Goal: Information Seeking & Learning: Learn about a topic

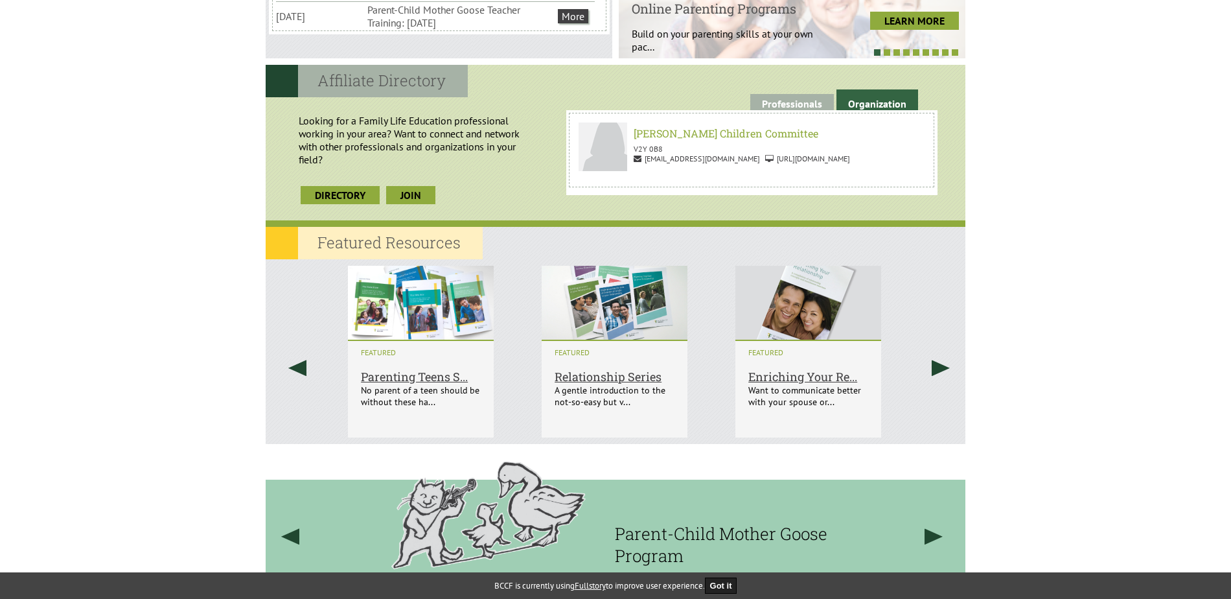
scroll to position [648, 0]
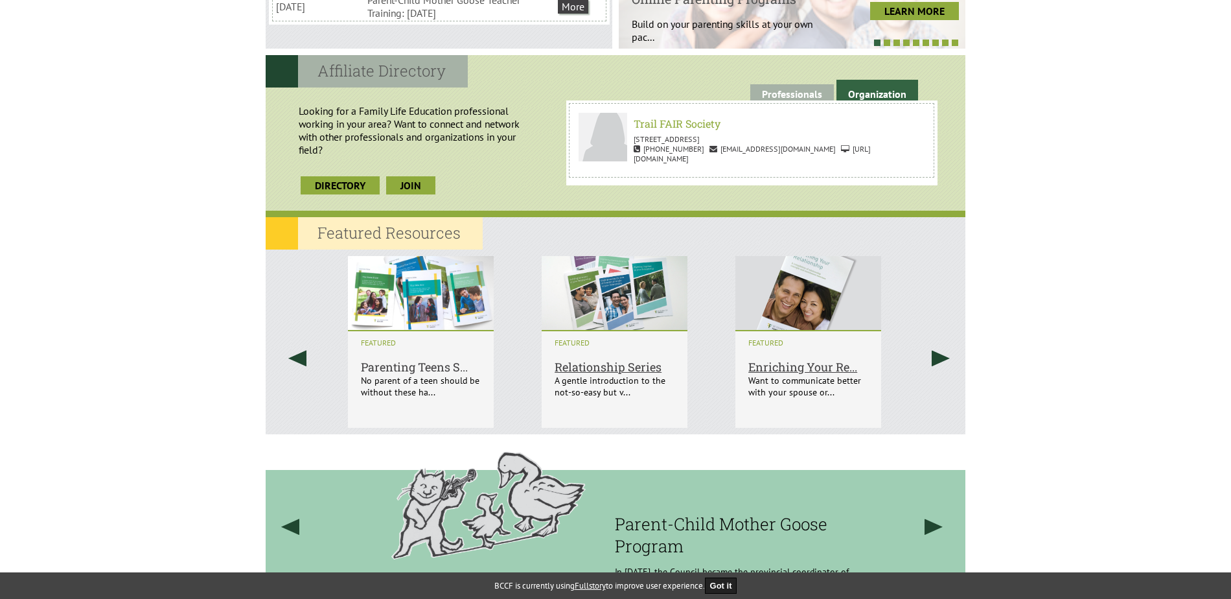
click at [434, 369] on h6 "Parenting Teens S..." at bounding box center [421, 352] width 120 height 43
click at [428, 286] on img at bounding box center [421, 289] width 146 height 80
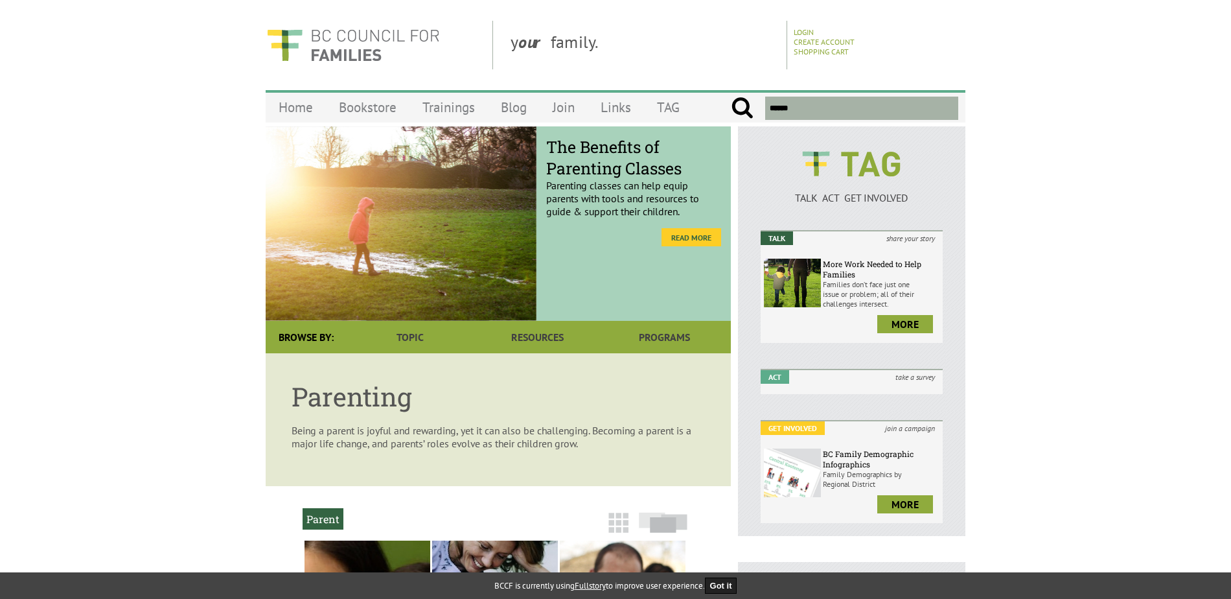
click at [687, 236] on link "Read More" at bounding box center [691, 237] width 60 height 18
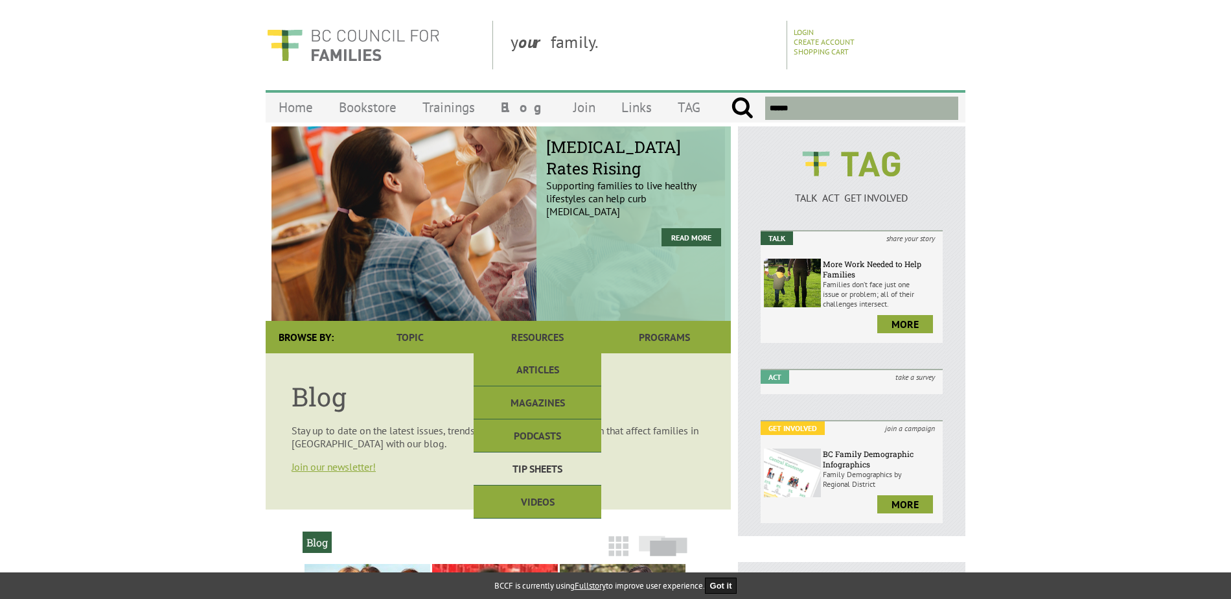
click at [545, 463] on link "Tip Sheets" at bounding box center [537, 468] width 127 height 33
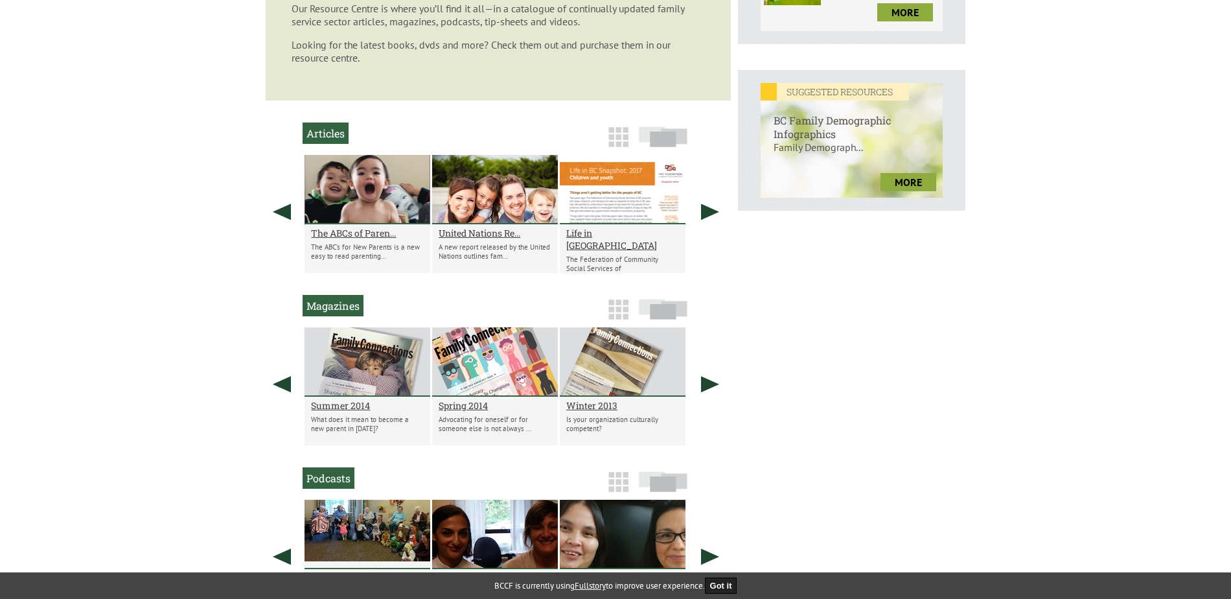
scroll to position [417, 0]
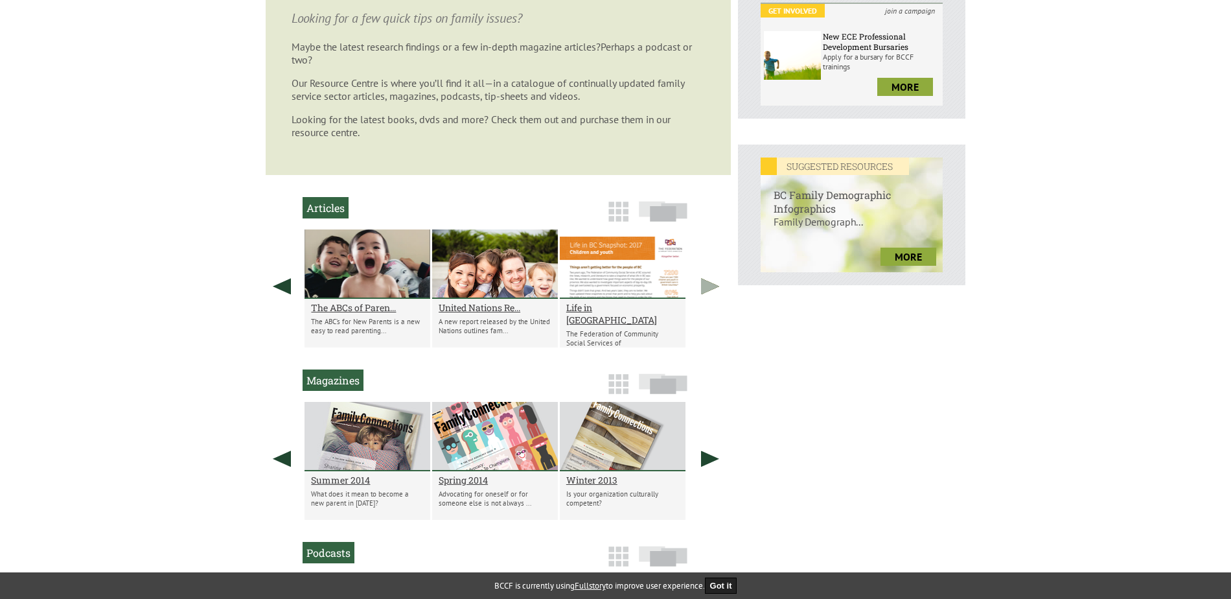
click at [712, 280] on link at bounding box center [710, 285] width 32 height 113
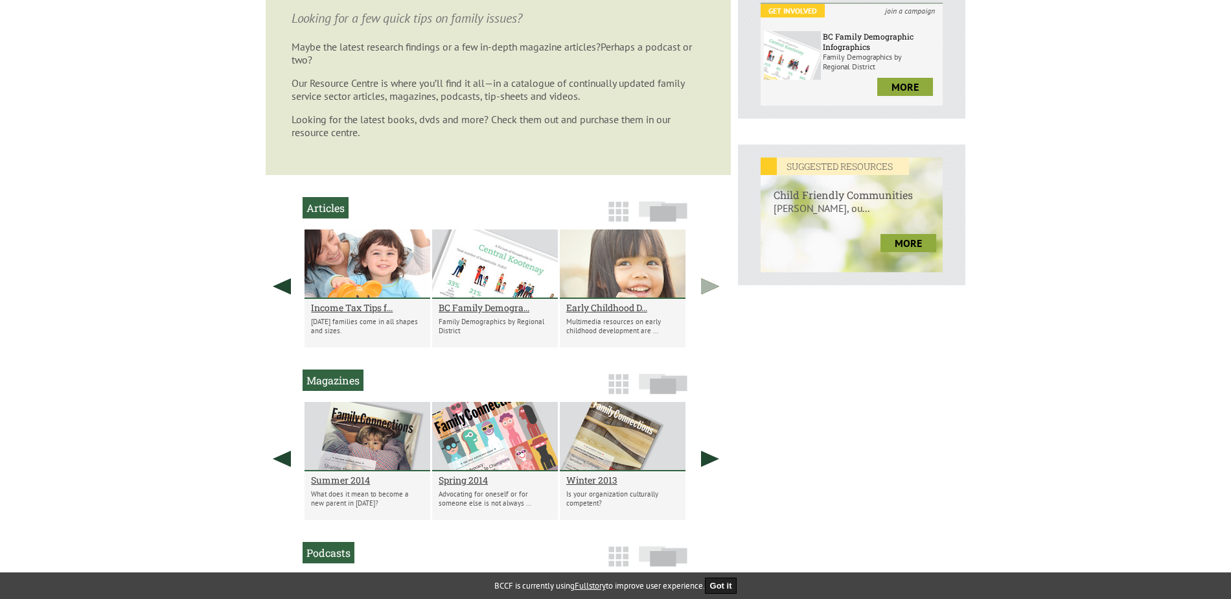
click at [712, 280] on link at bounding box center [710, 285] width 32 height 113
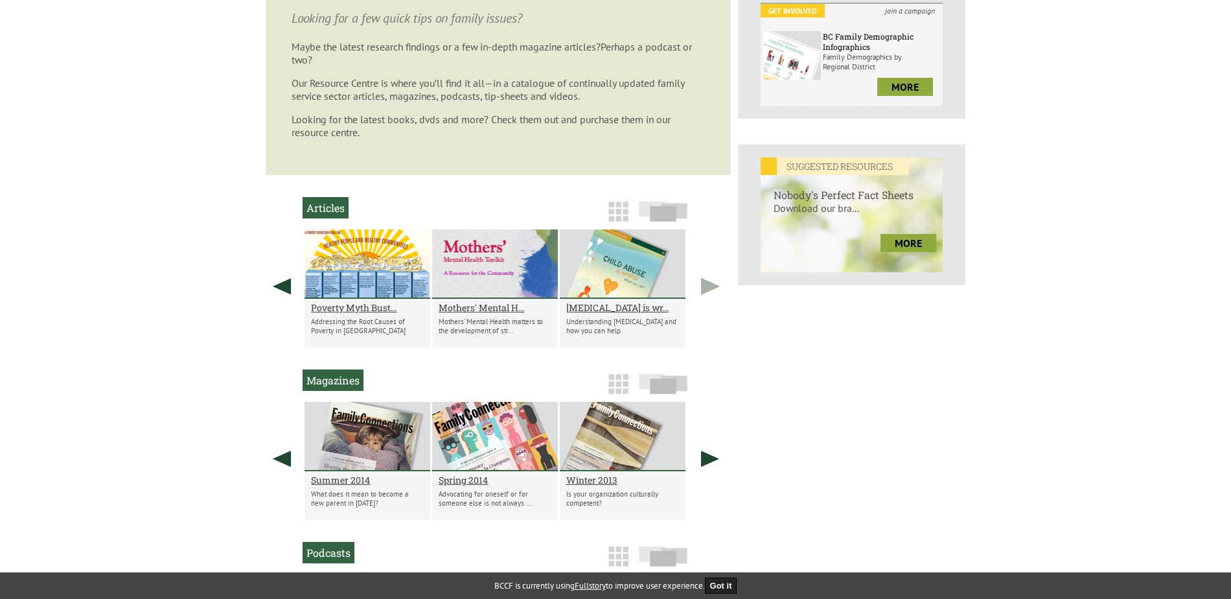
click at [711, 280] on link at bounding box center [710, 285] width 32 height 113
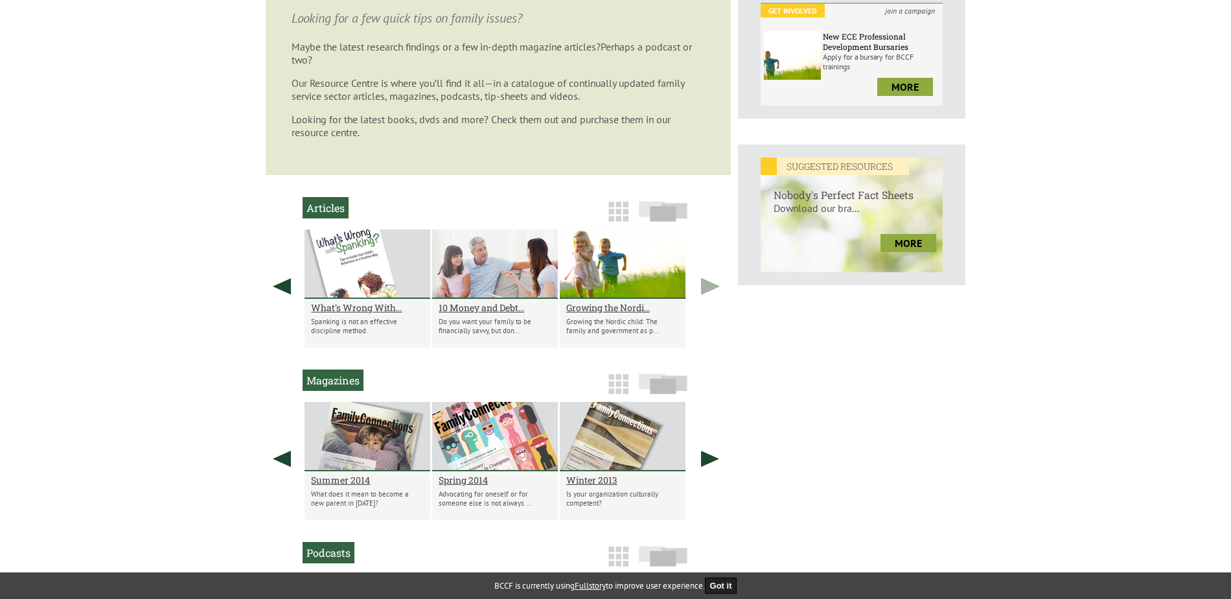
click at [711, 280] on link at bounding box center [710, 285] width 32 height 113
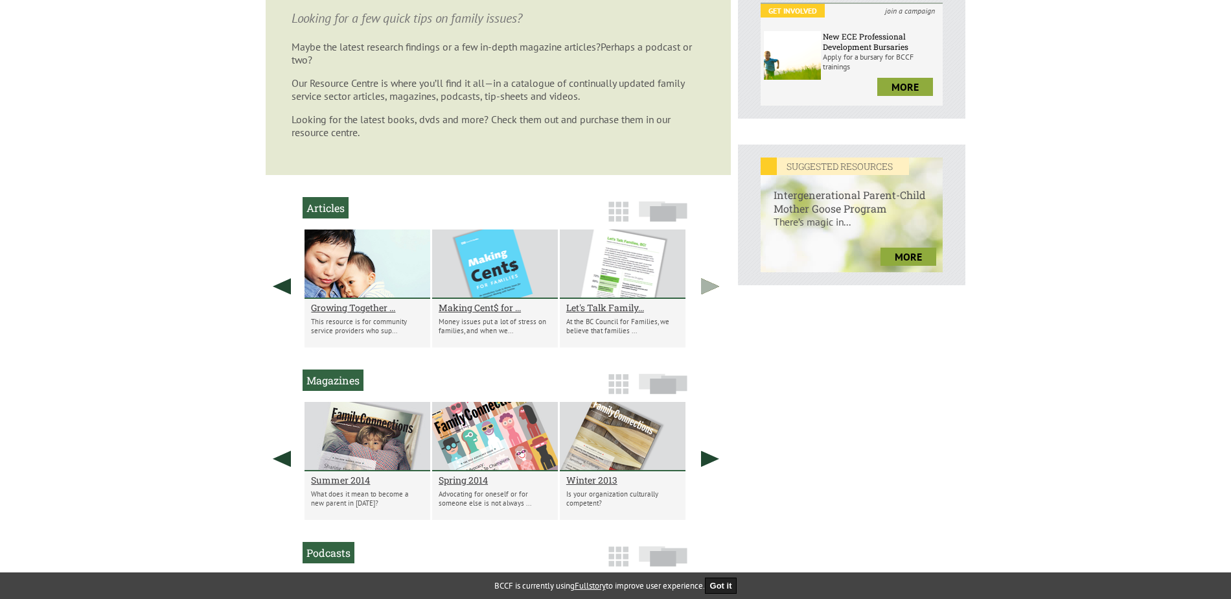
click at [711, 280] on link at bounding box center [710, 285] width 32 height 113
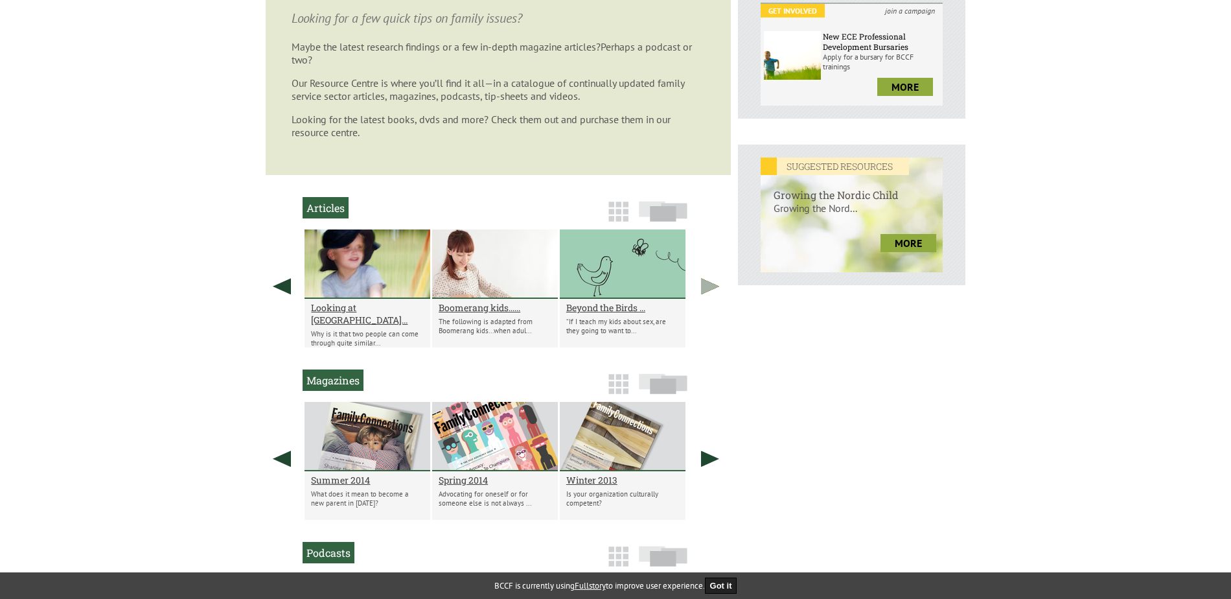
click at [711, 280] on link at bounding box center [710, 285] width 32 height 113
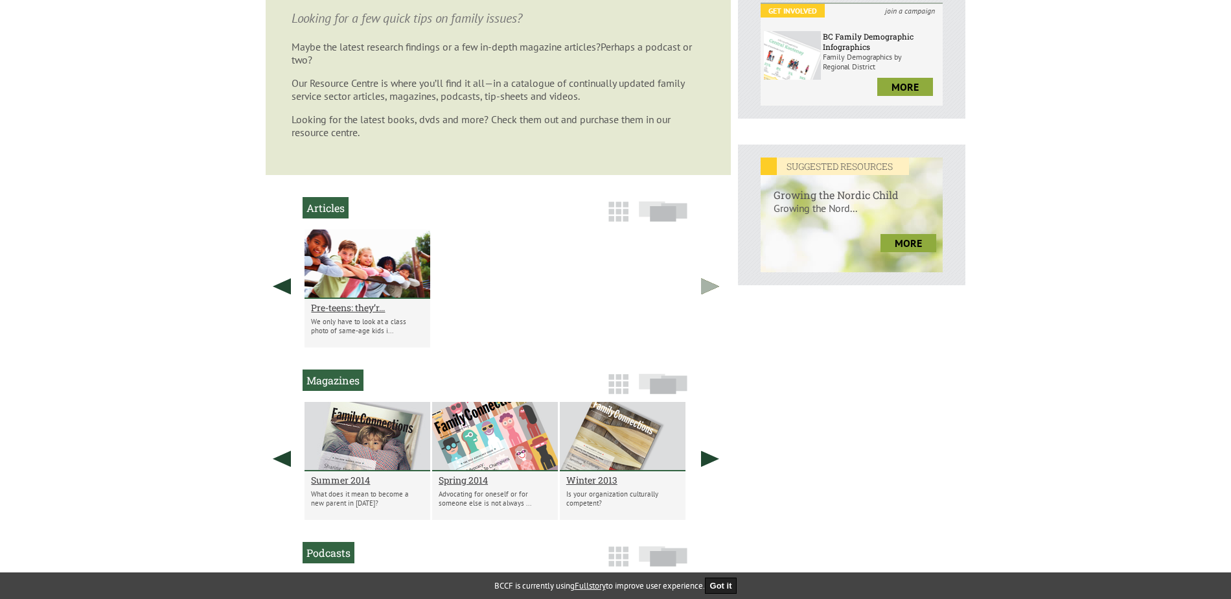
click at [711, 280] on link at bounding box center [710, 285] width 32 height 113
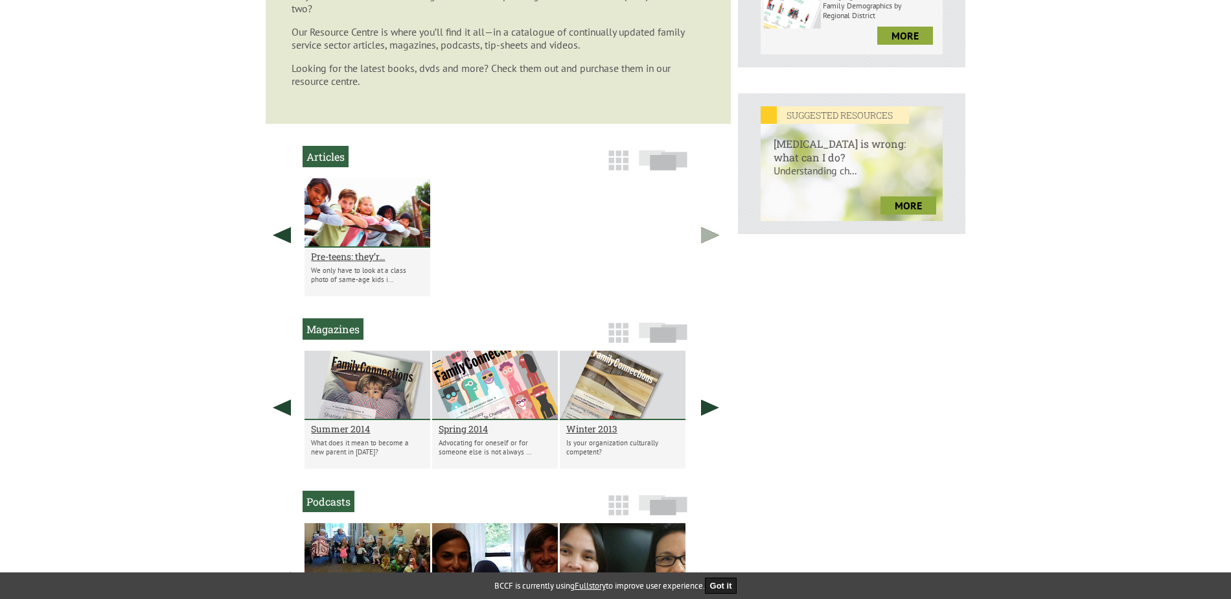
scroll to position [547, 0]
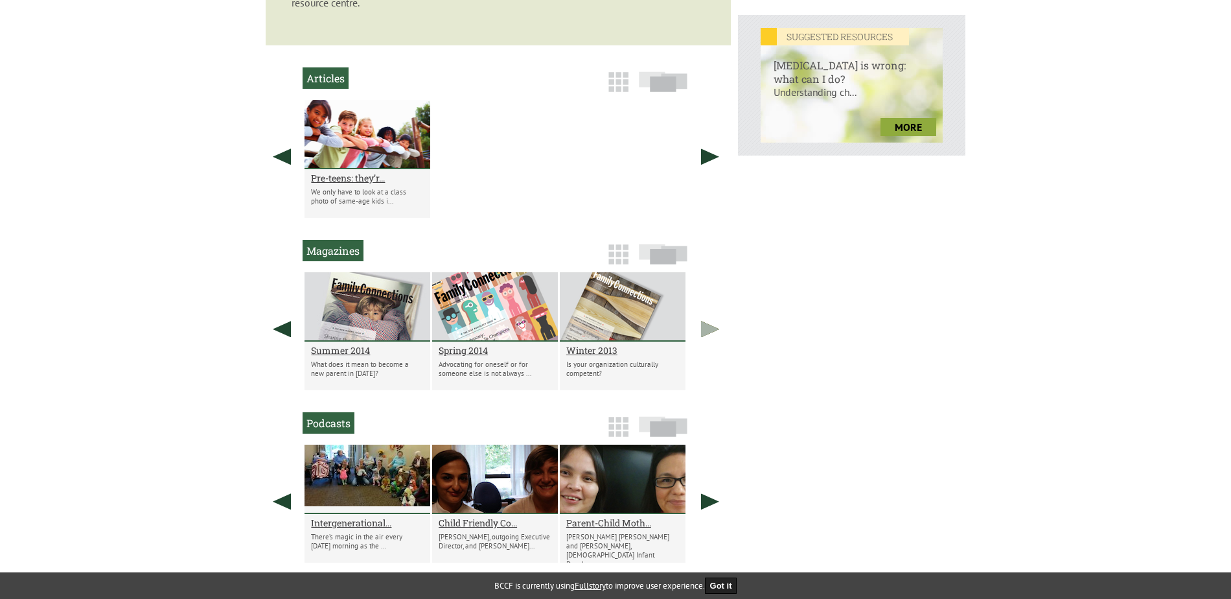
click at [705, 335] on link at bounding box center [710, 328] width 32 height 113
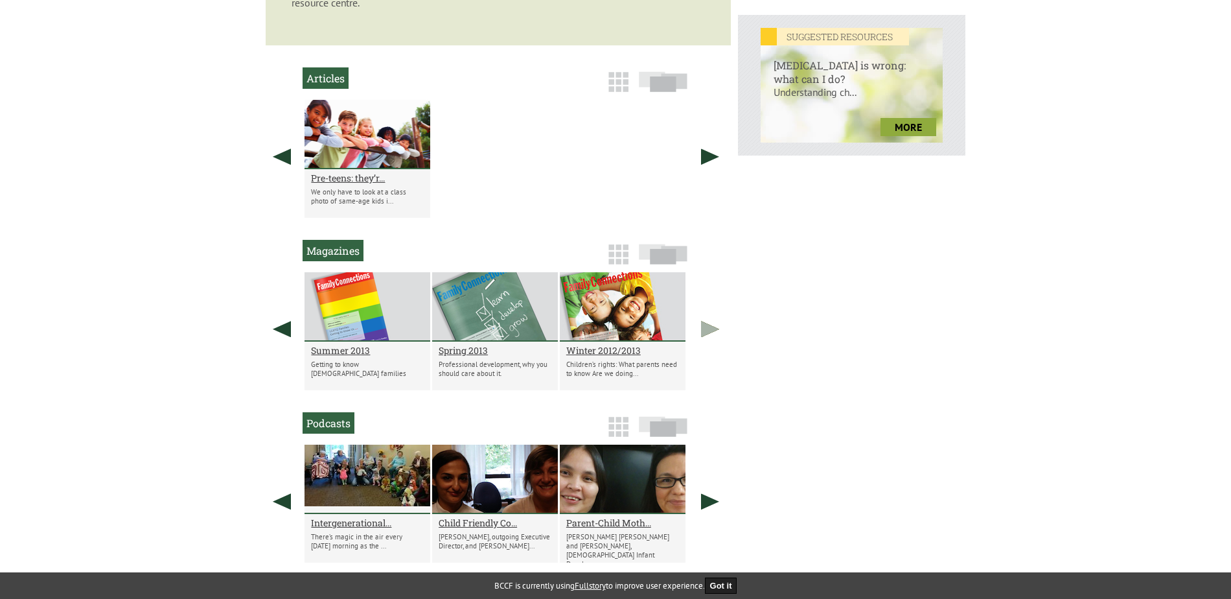
click at [705, 335] on link at bounding box center [710, 328] width 32 height 113
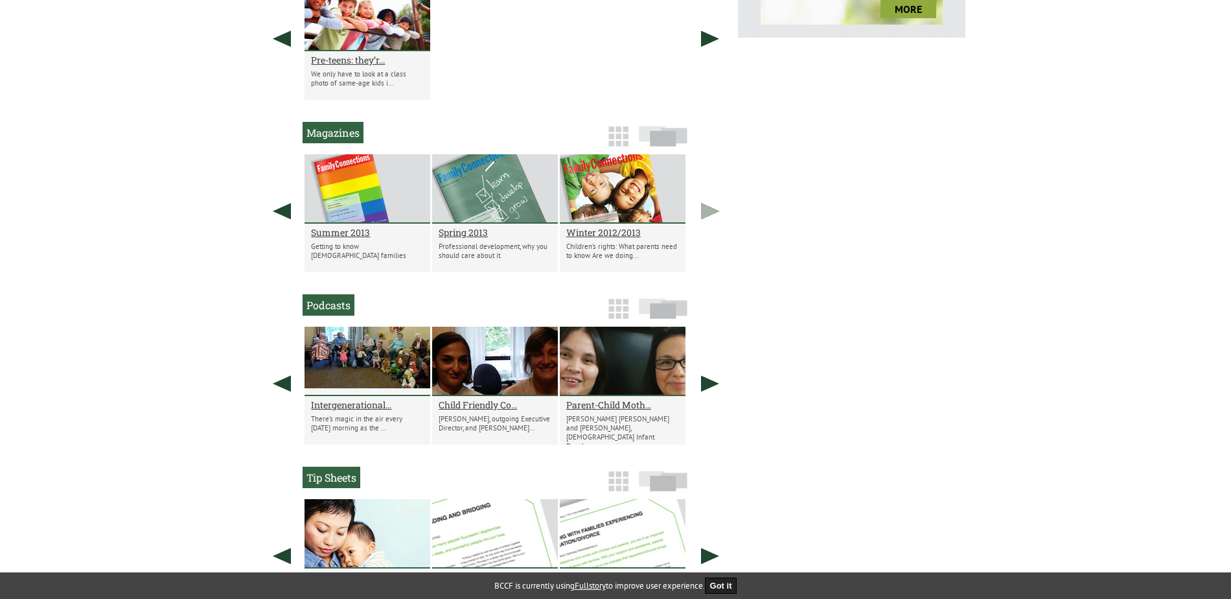
scroll to position [676, 0]
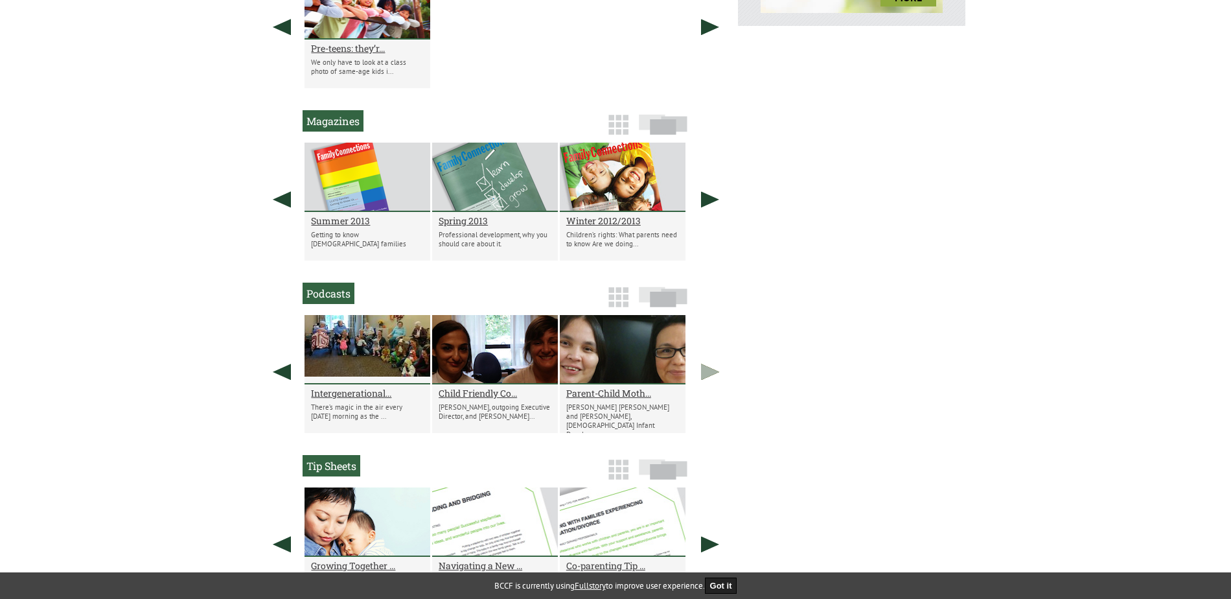
click at [705, 369] on link at bounding box center [710, 371] width 32 height 113
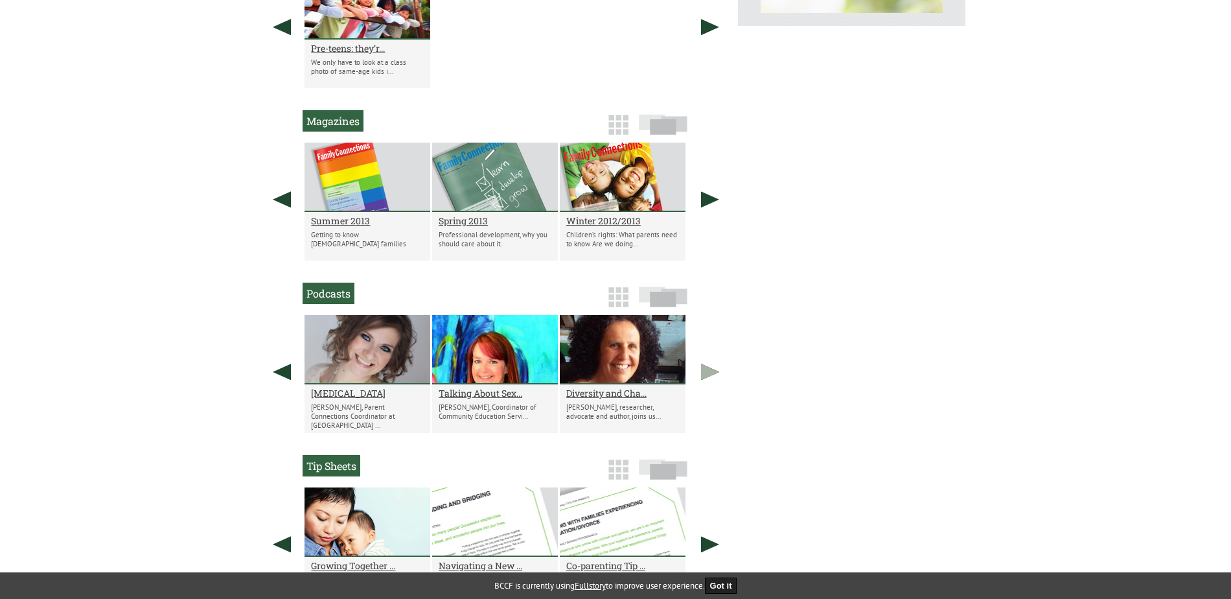
click at [704, 369] on link at bounding box center [710, 371] width 32 height 113
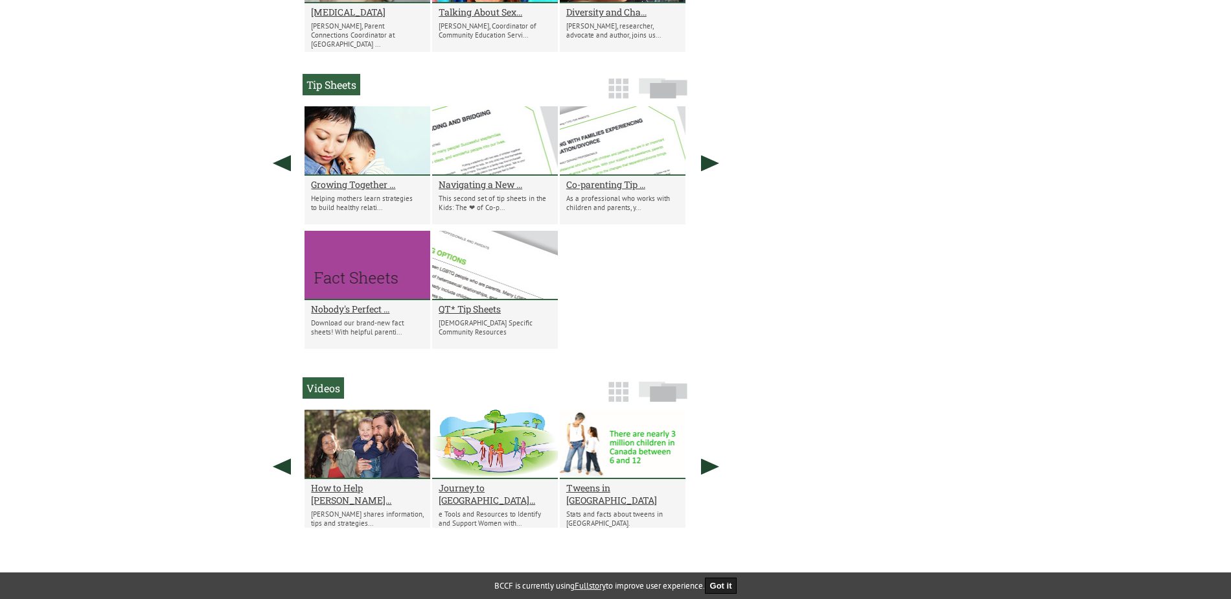
scroll to position [1065, 0]
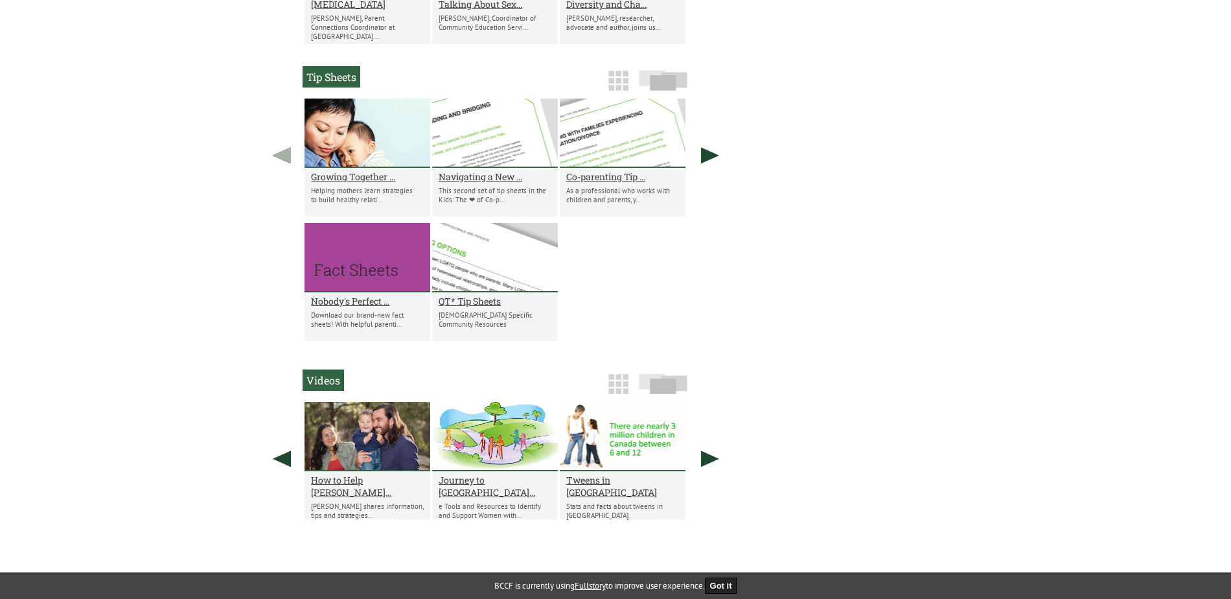
click at [279, 151] on link at bounding box center [282, 154] width 32 height 113
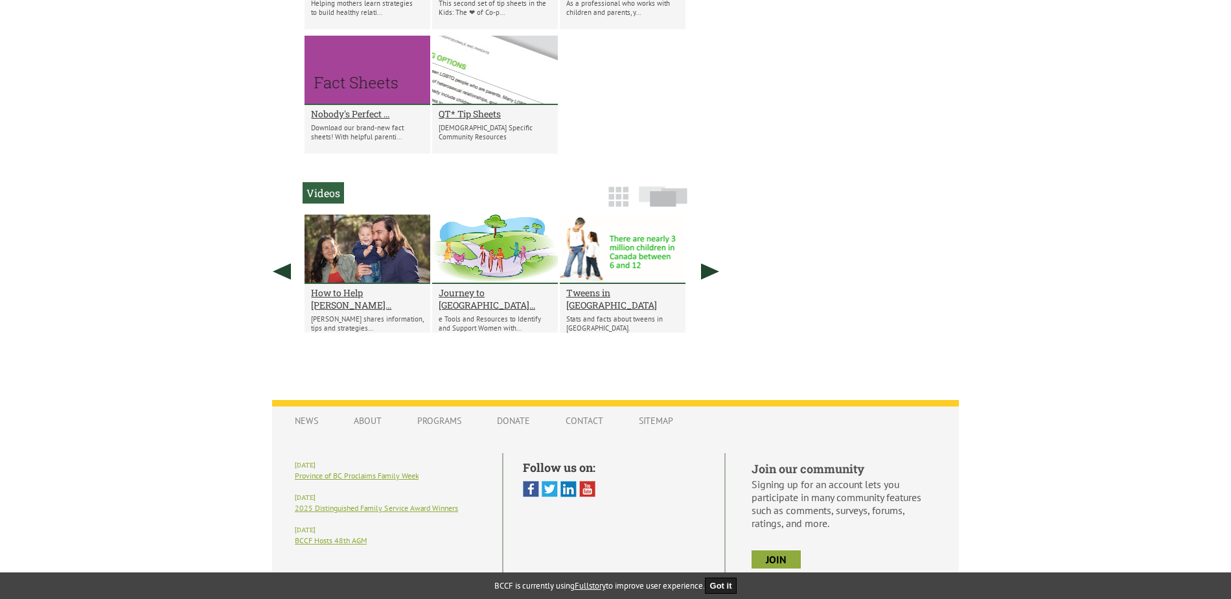
scroll to position [1259, 0]
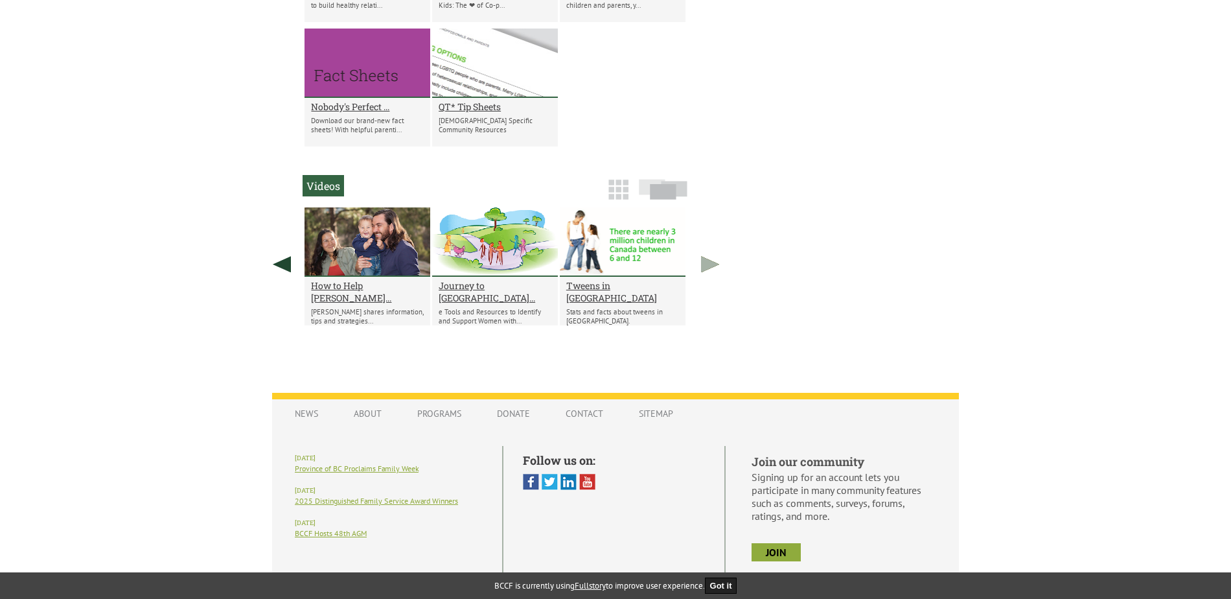
click at [706, 265] on link at bounding box center [710, 263] width 32 height 113
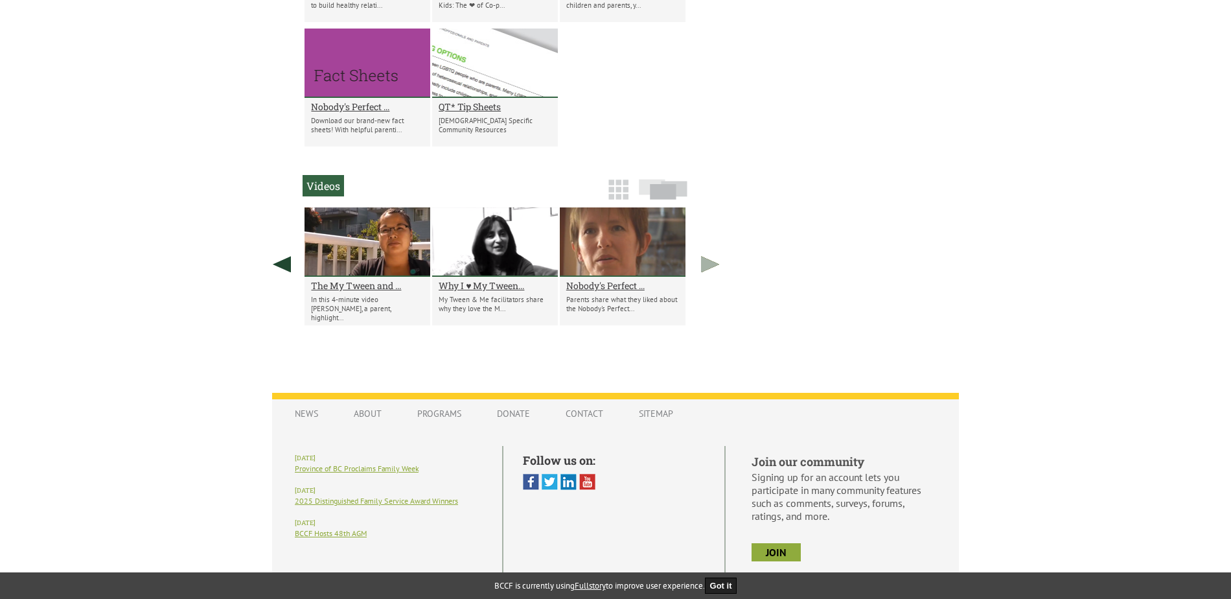
click at [705, 264] on link at bounding box center [710, 263] width 32 height 113
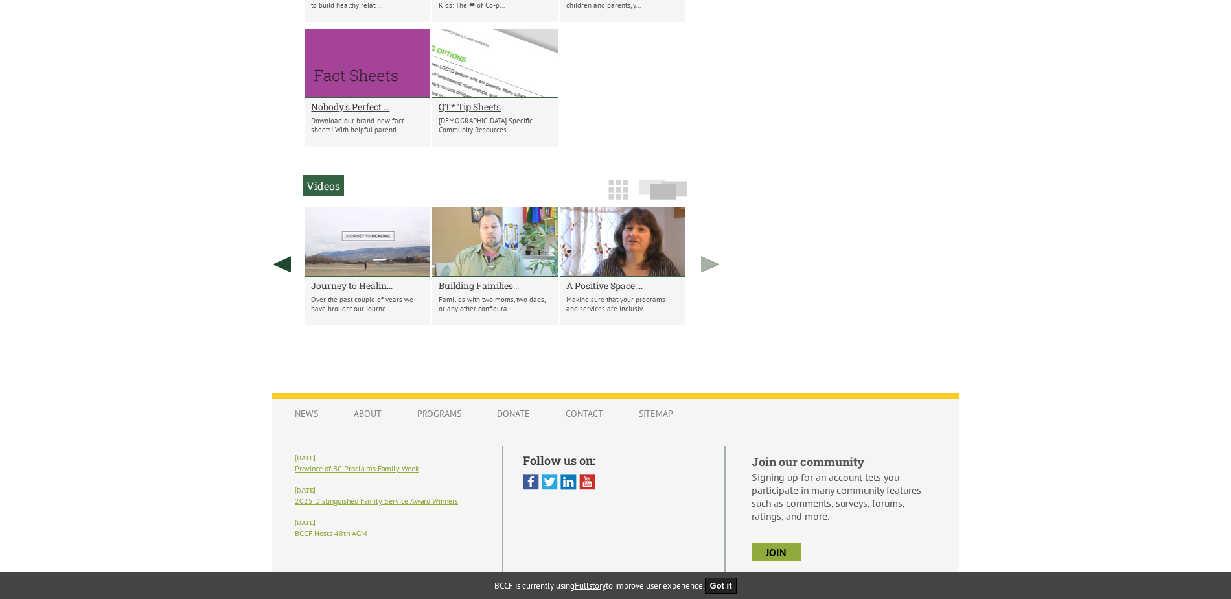
click at [705, 264] on link at bounding box center [710, 263] width 32 height 113
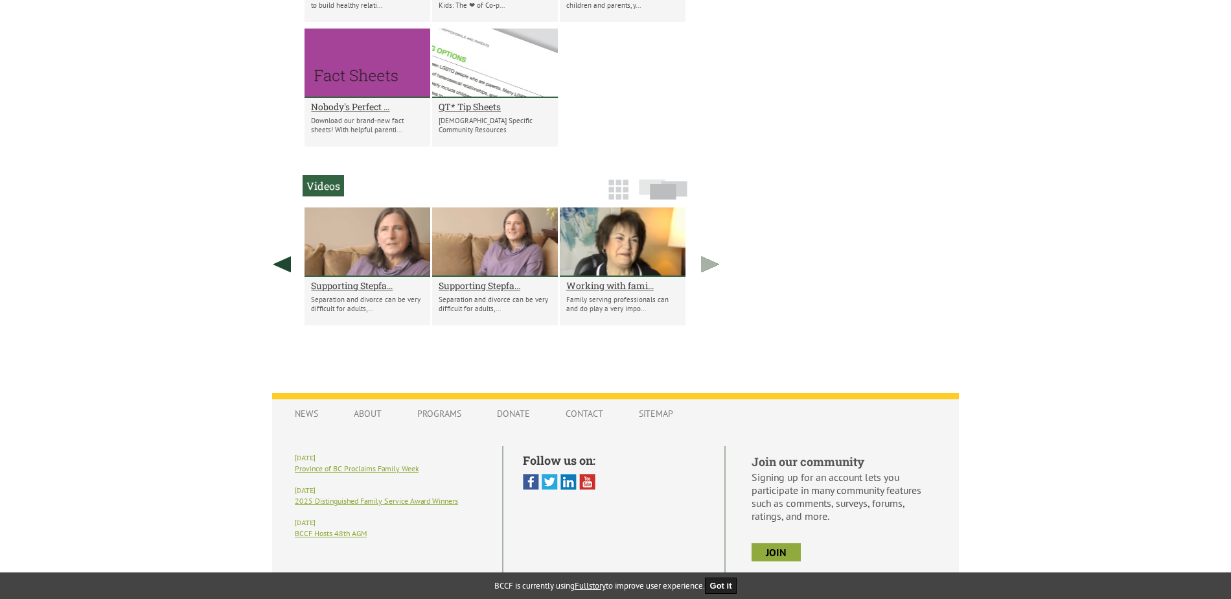
click at [705, 264] on link at bounding box center [710, 263] width 32 height 113
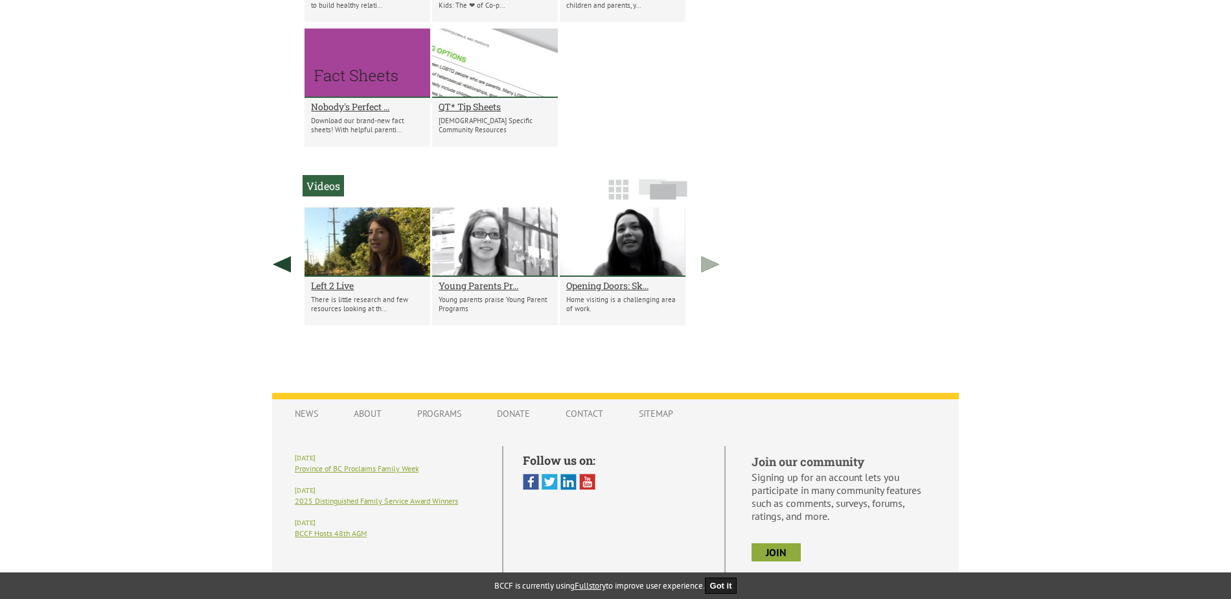
click at [705, 264] on link at bounding box center [710, 263] width 32 height 113
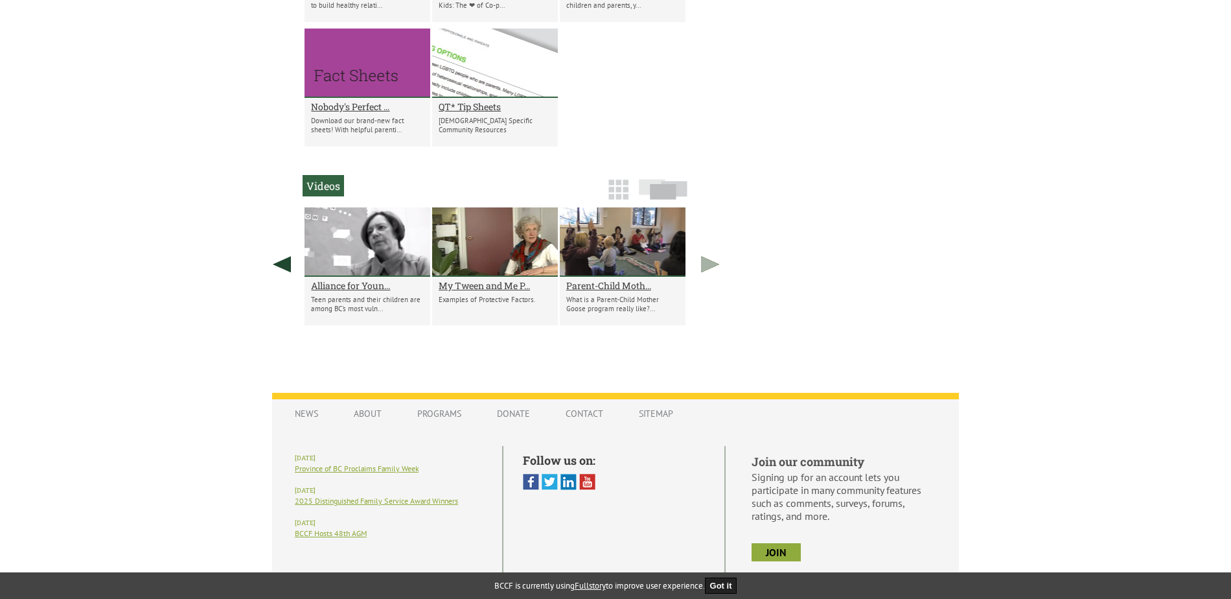
click at [705, 264] on link at bounding box center [710, 263] width 32 height 113
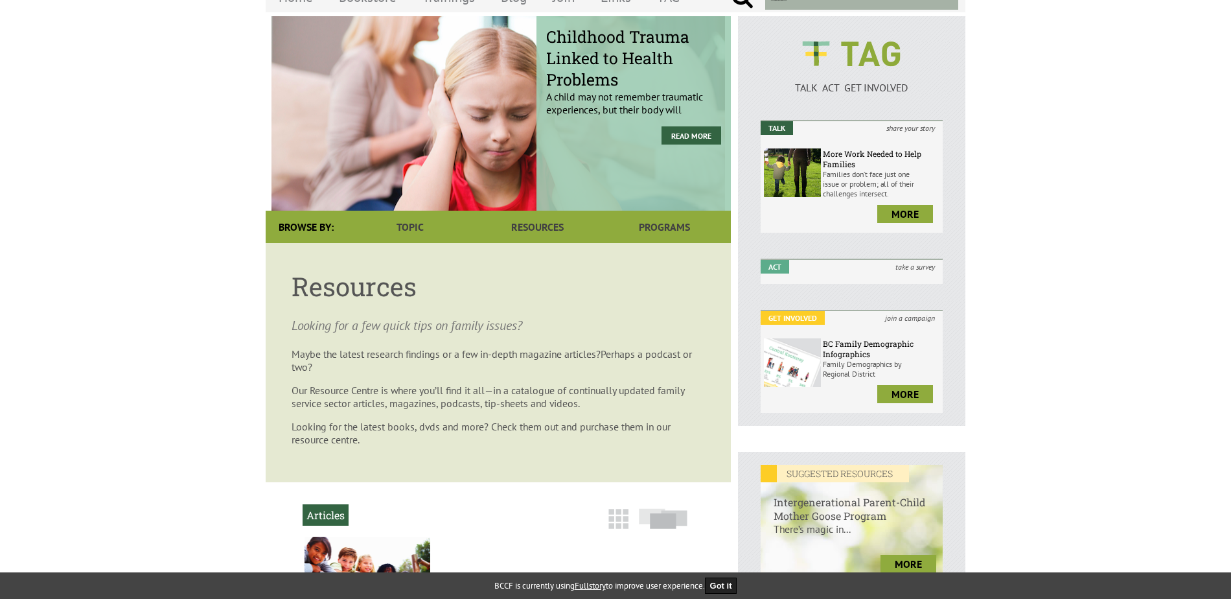
scroll to position [0, 0]
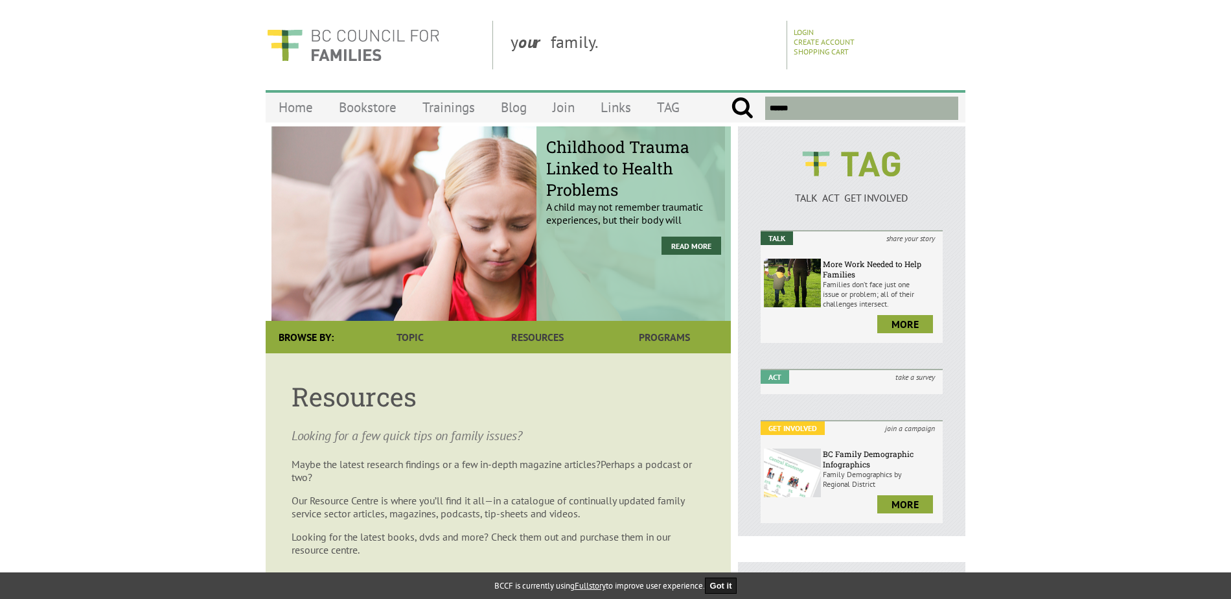
click at [836, 116] on input "text" at bounding box center [861, 108] width 193 height 23
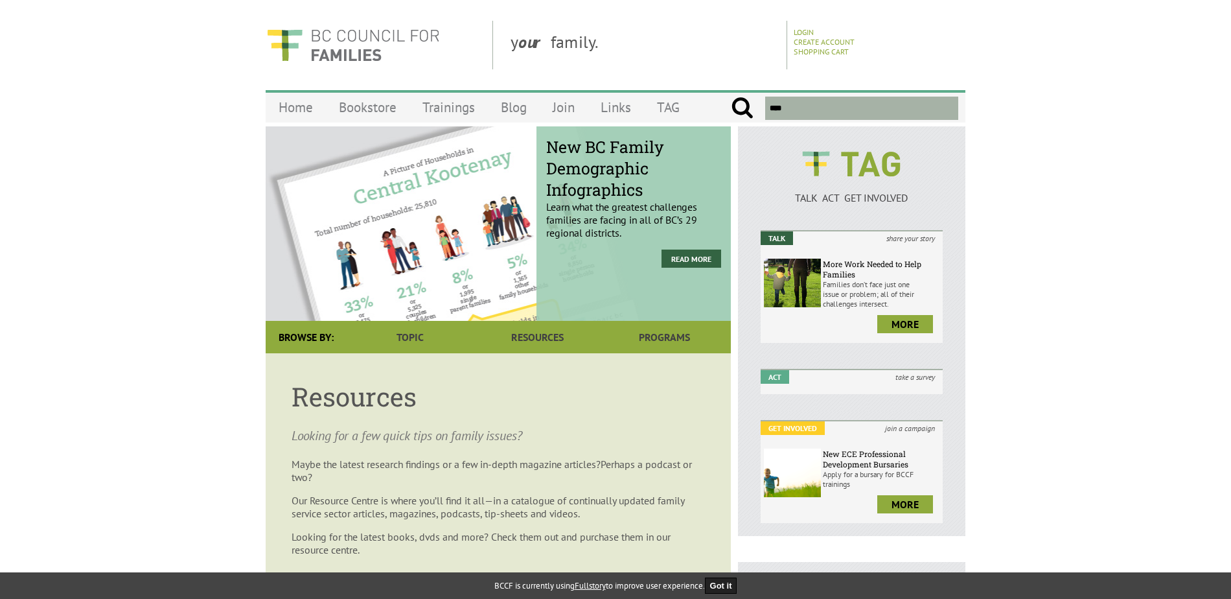
click at [731, 97] on input "submit" at bounding box center [742, 108] width 23 height 23
type input "******"
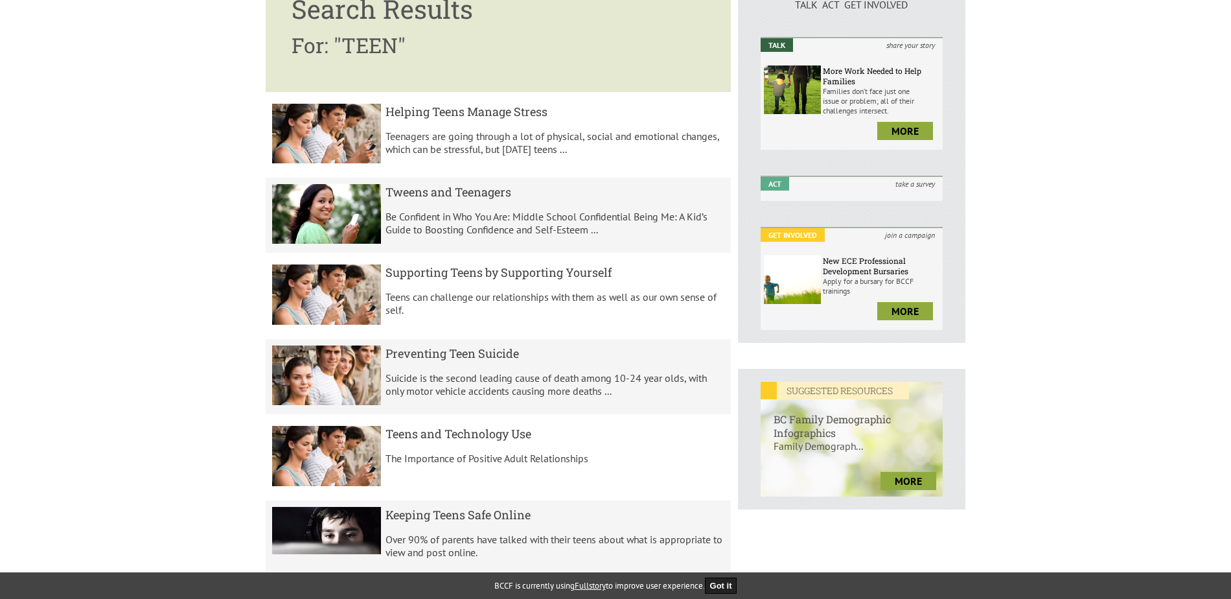
scroll to position [194, 0]
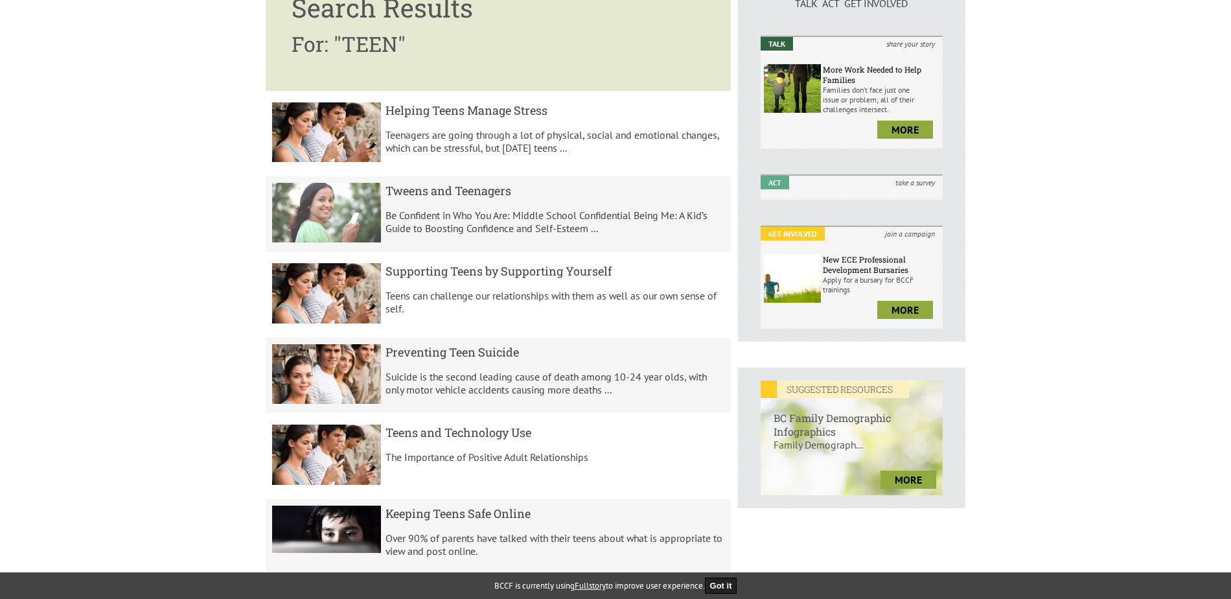
click at [450, 199] on div "Tweens and Teenagers Be Confident in Who You Are: Middle School Confidential Be…" at bounding box center [554, 214] width 339 height 62
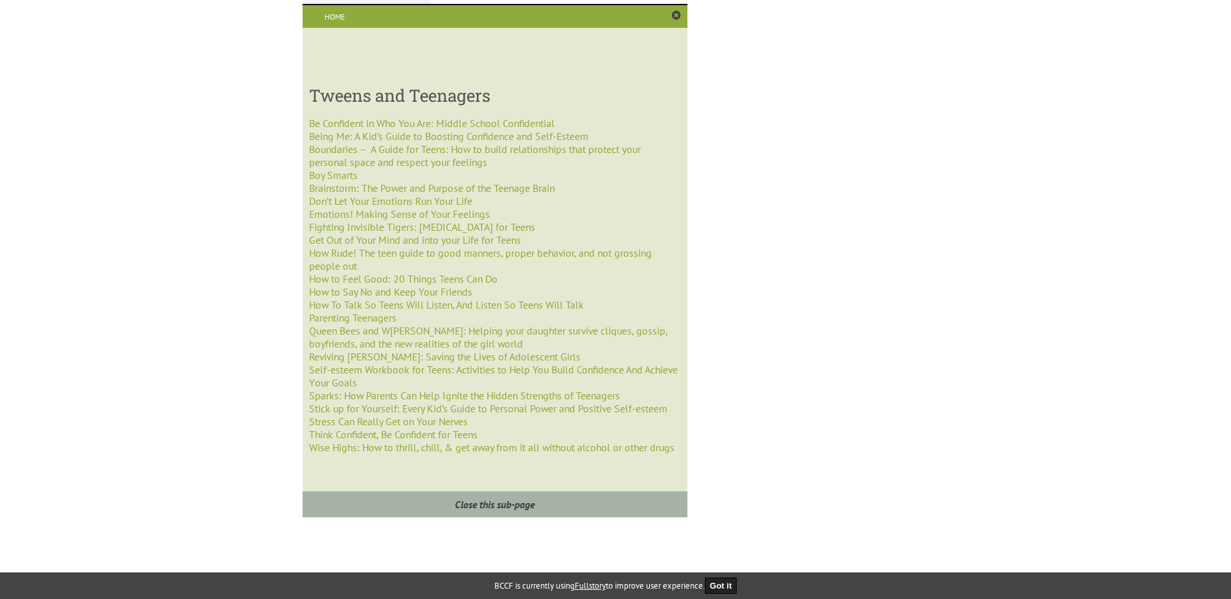
scroll to position [713, 0]
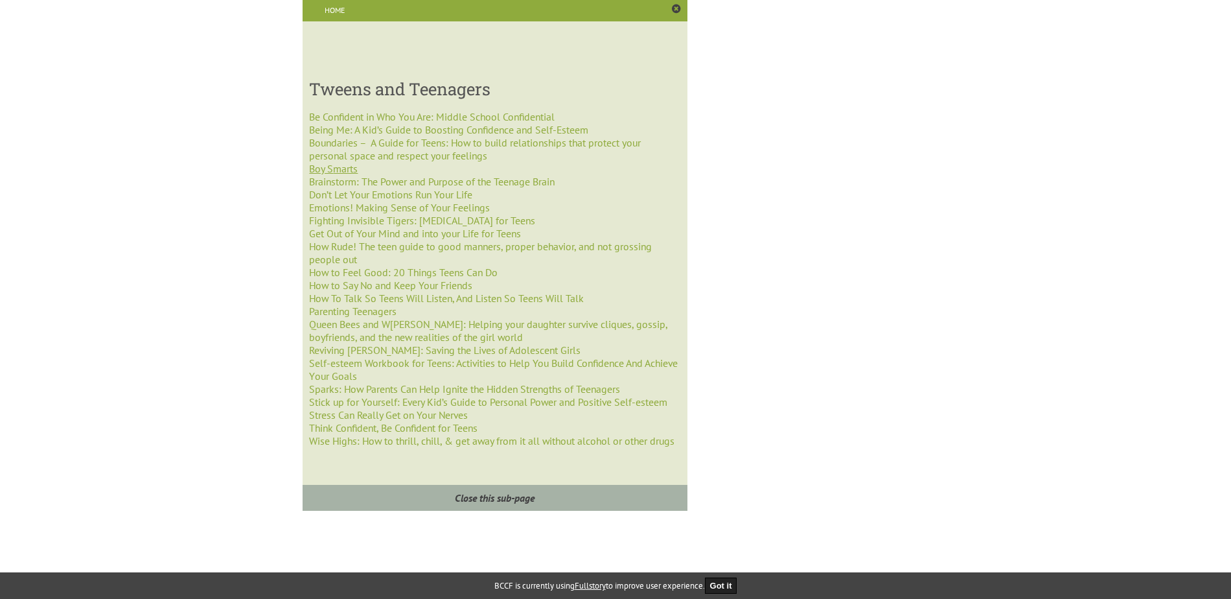
click at [332, 169] on span "Boy S" at bounding box center [321, 168] width 24 height 13
